Goal: Check status: Check status

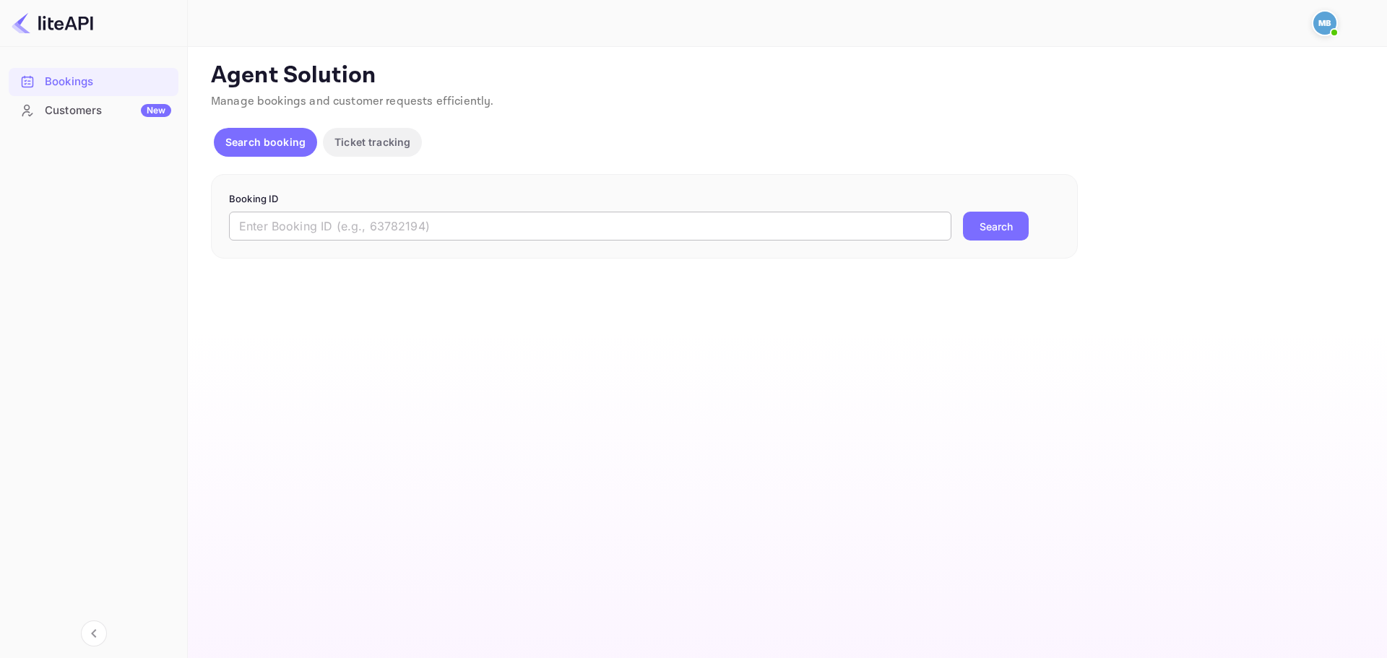
click at [268, 214] on input "text" at bounding box center [590, 226] width 723 height 29
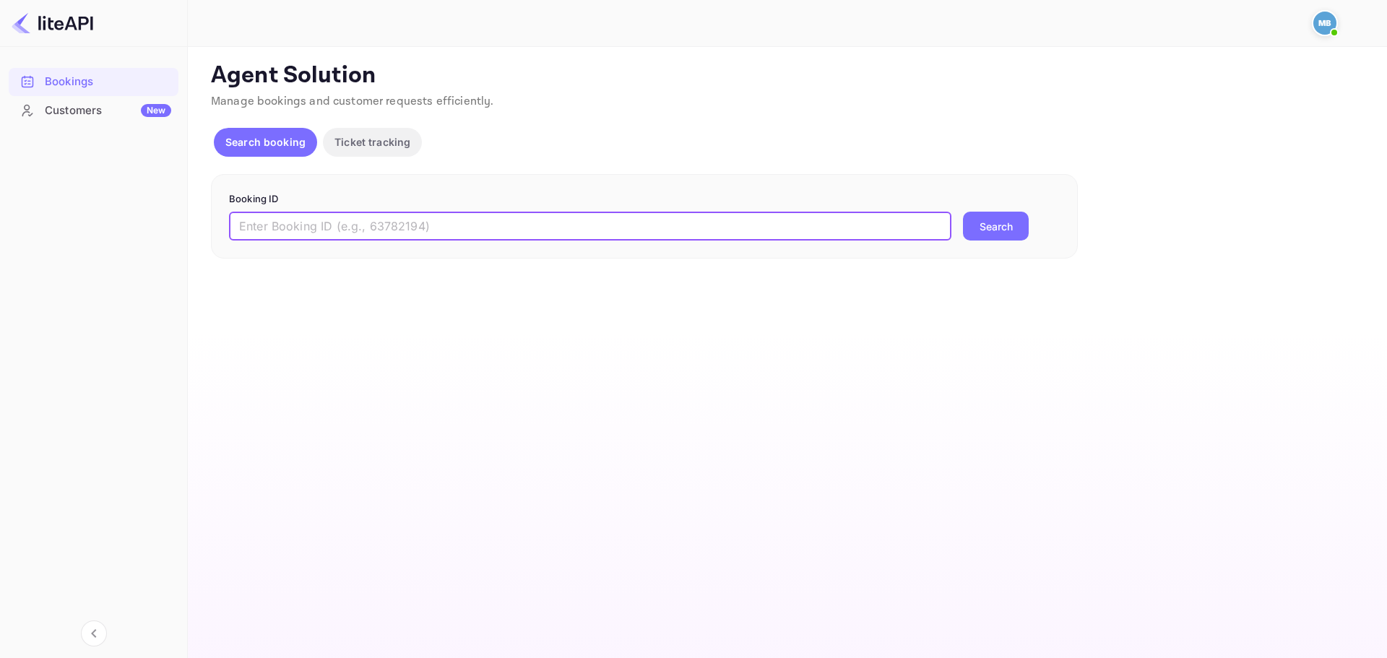
paste input "suFqpxngV"
type input "suFqpxngV"
click at [963, 212] on button "Search" at bounding box center [996, 226] width 66 height 29
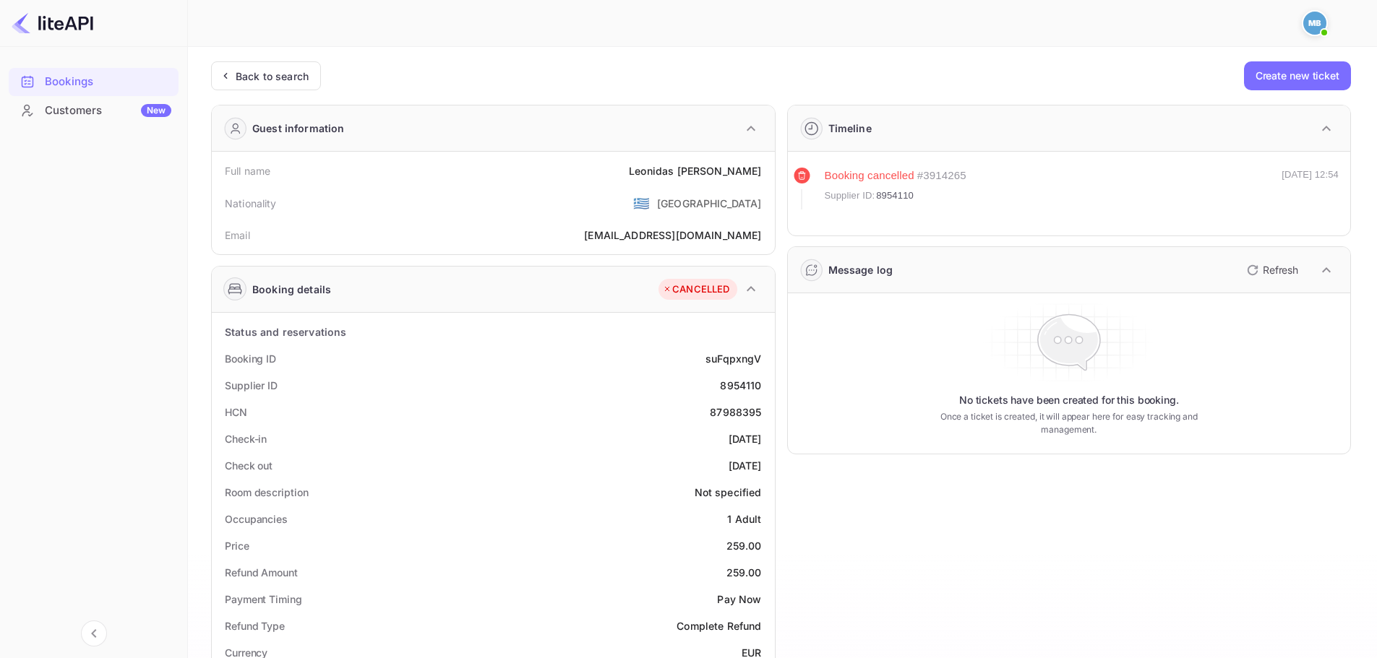
click at [751, 386] on div "8954110" at bounding box center [740, 385] width 41 height 15
copy div "8954110"
click at [254, 80] on div "Back to search" at bounding box center [272, 76] width 73 height 15
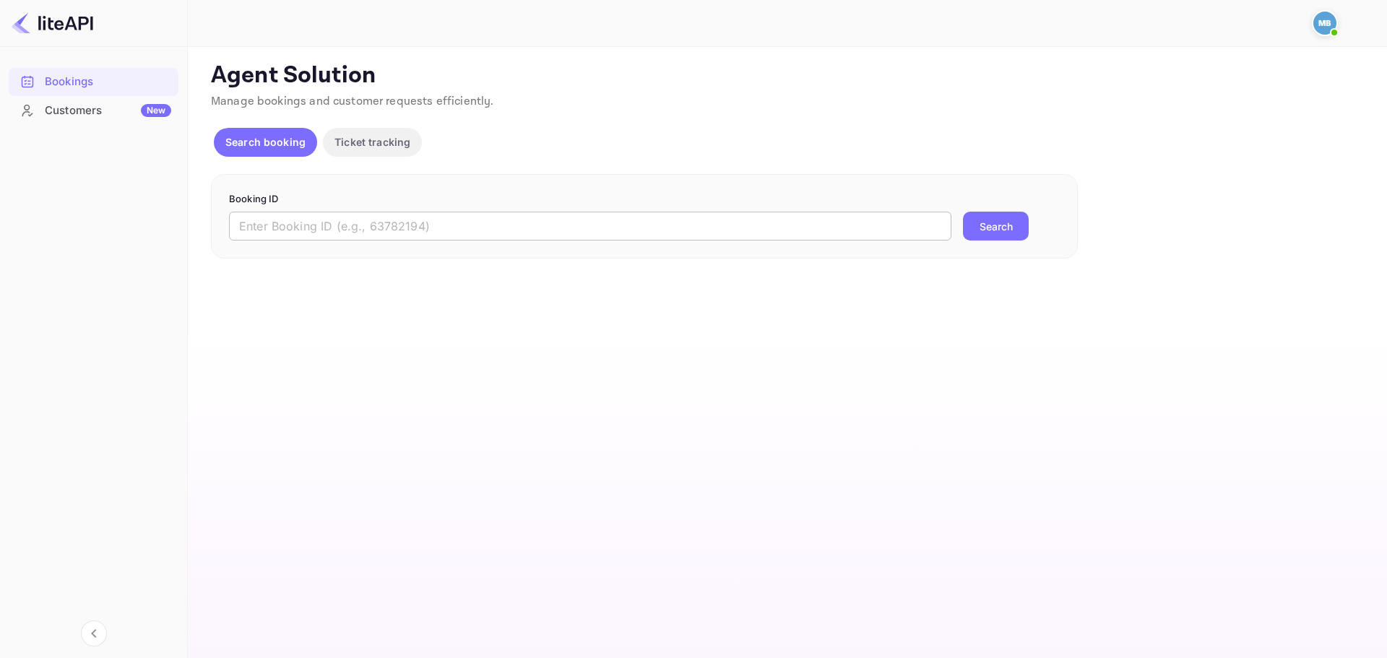
click at [687, 237] on input "text" at bounding box center [590, 226] width 723 height 29
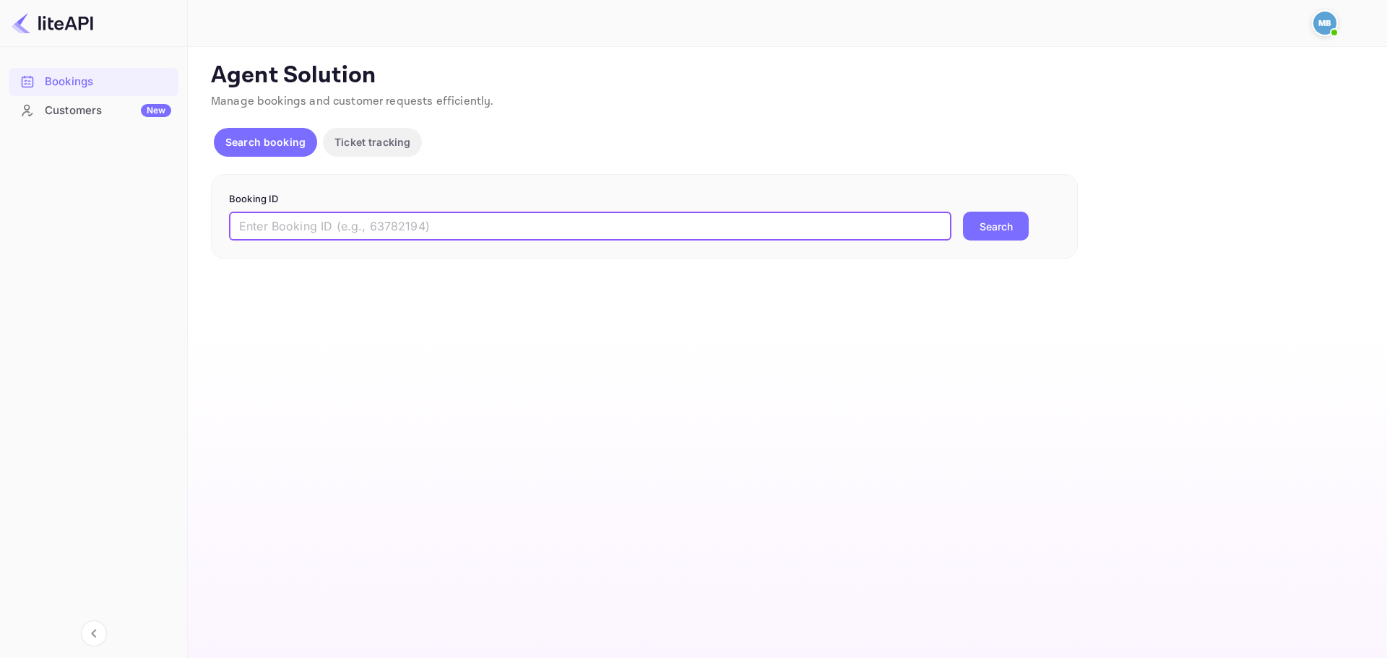
paste input "mFCYc3XQq"
type input "mFCYc3XQq"
click at [963, 212] on button "Search" at bounding box center [996, 226] width 66 height 29
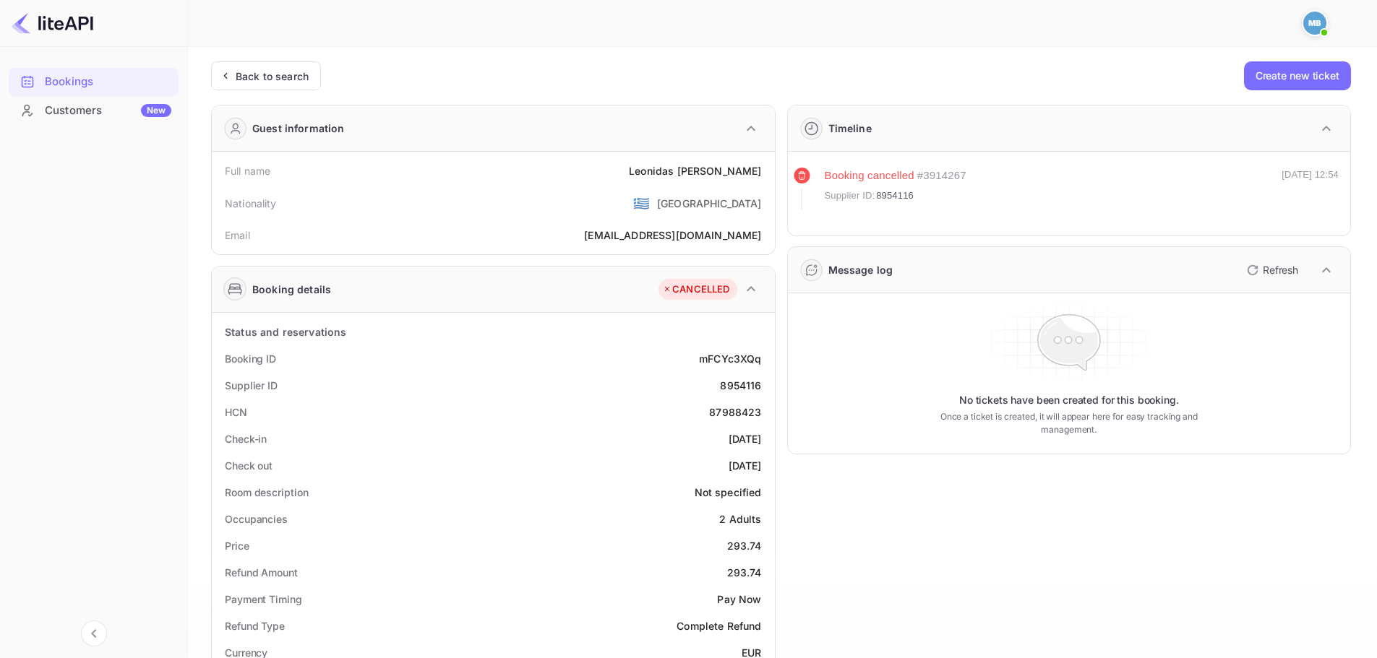
click at [746, 390] on div "8954116" at bounding box center [740, 385] width 41 height 15
copy div "8954116"
